Goal: Use online tool/utility: Utilize a website feature to perform a specific function

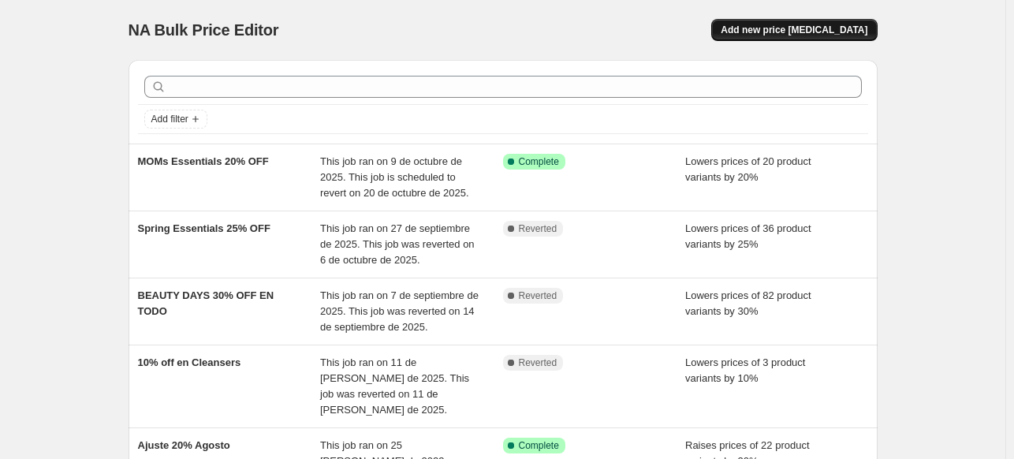
click at [804, 20] on button "Add new price change job" at bounding box center [794, 30] width 166 height 22
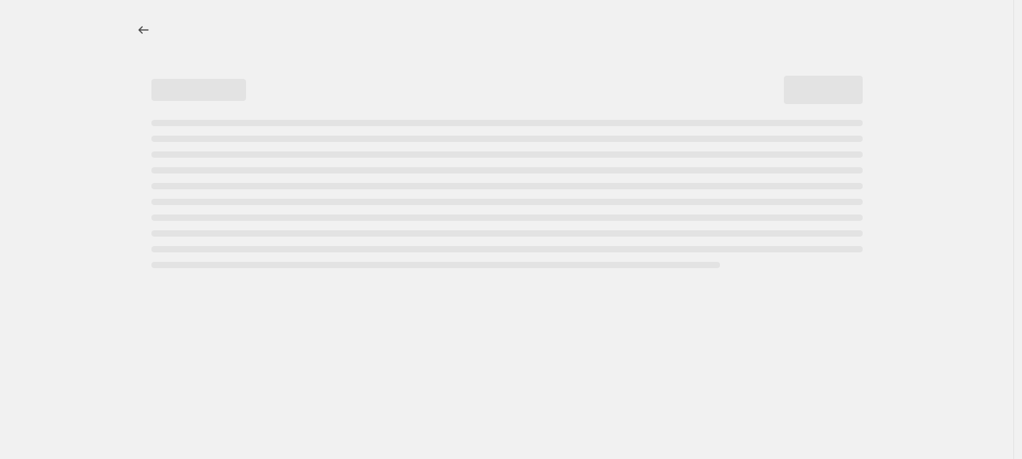
select select "percentage"
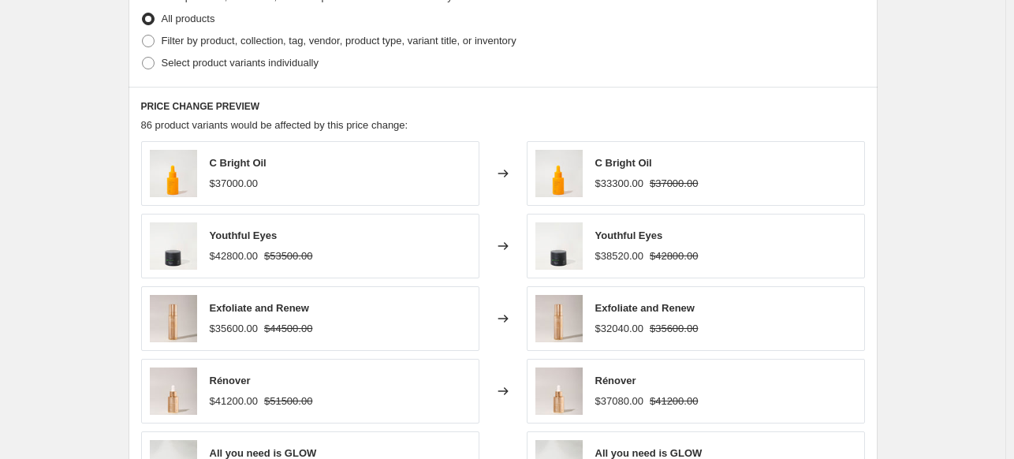
scroll to position [1116, 0]
